Goal: Task Accomplishment & Management: Manage account settings

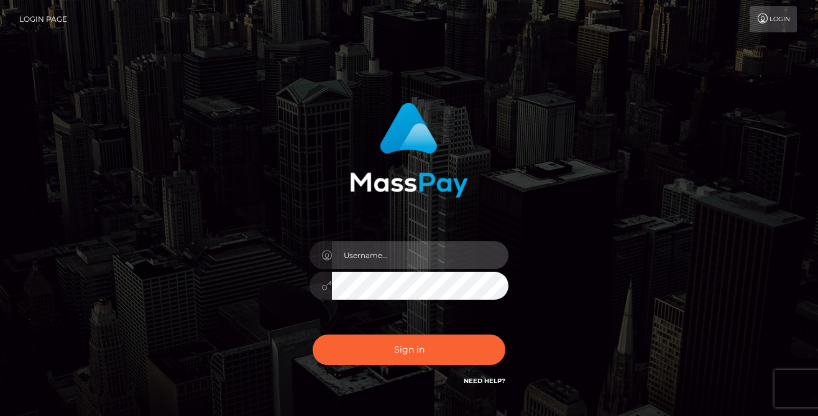
type input "[PERSON_NAME][EMAIL_ADDRESS][DOMAIN_NAME]"
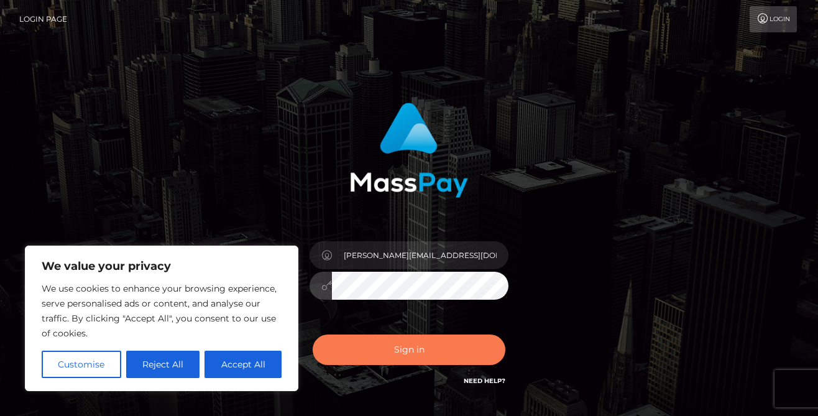
click at [363, 344] on button "Sign in" at bounding box center [409, 349] width 193 height 30
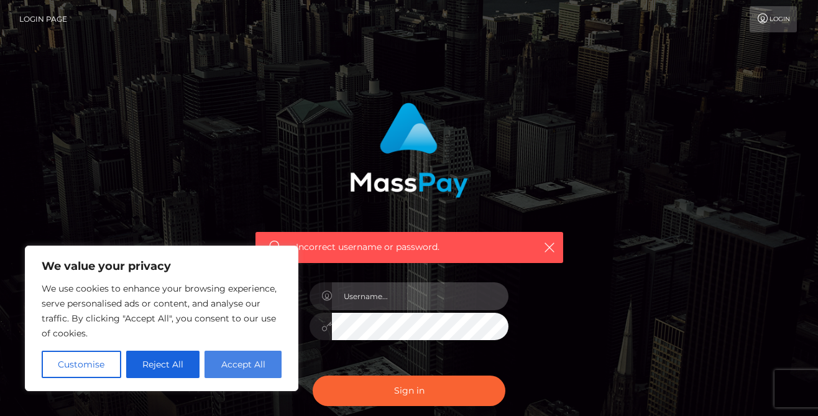
type input "[PERSON_NAME][EMAIL_ADDRESS][DOMAIN_NAME]"
click at [233, 366] on button "Accept All" at bounding box center [243, 364] width 77 height 27
checkbox input "true"
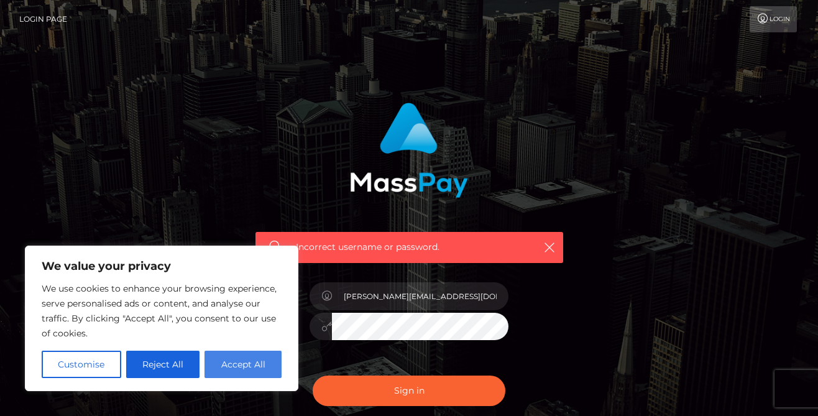
checkbox input "true"
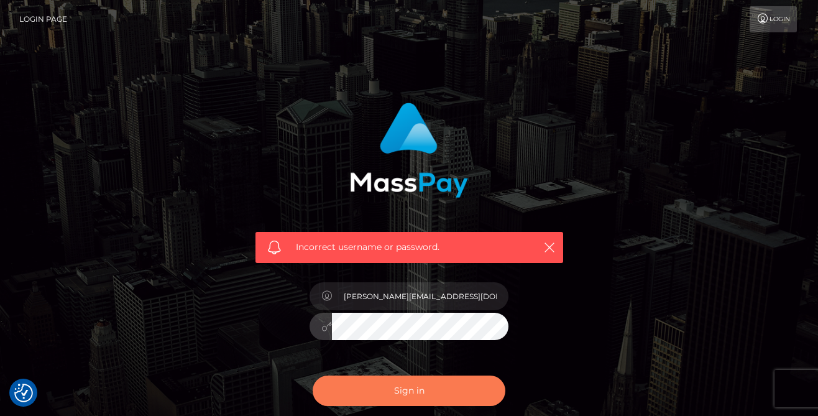
click at [361, 382] on button "Sign in" at bounding box center [409, 390] width 193 height 30
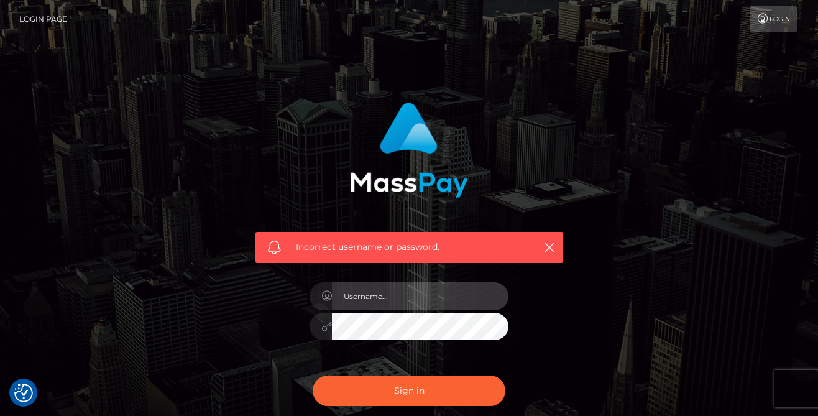
type input "[PERSON_NAME][EMAIL_ADDRESS][DOMAIN_NAME]"
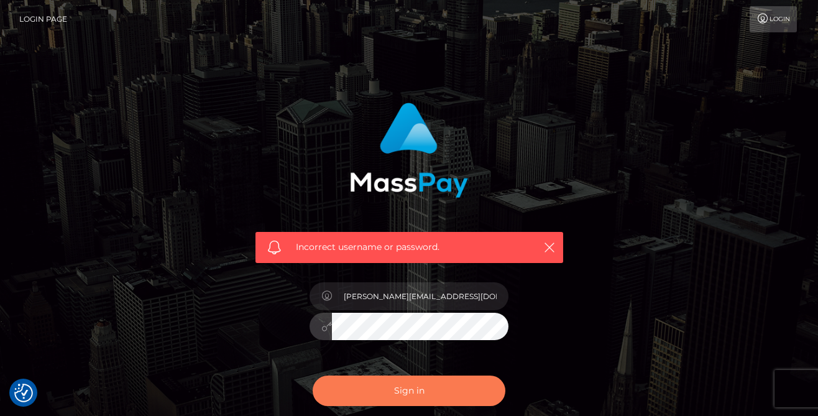
click at [365, 393] on button "Sign in" at bounding box center [409, 390] width 193 height 30
